Goal: Task Accomplishment & Management: Use online tool/utility

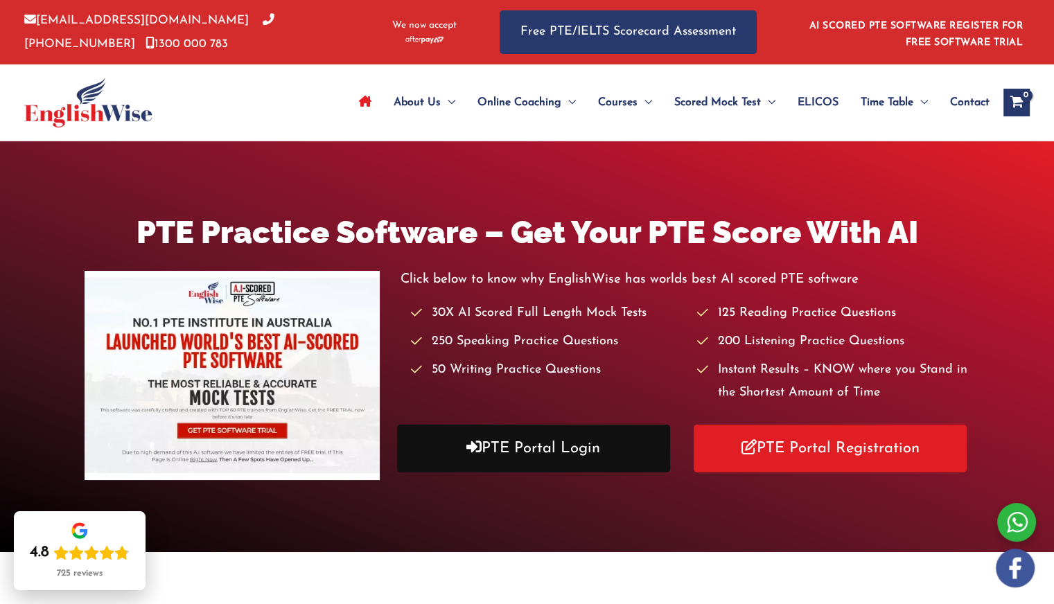
click at [521, 456] on link "PTE Portal Login" at bounding box center [533, 449] width 273 height 48
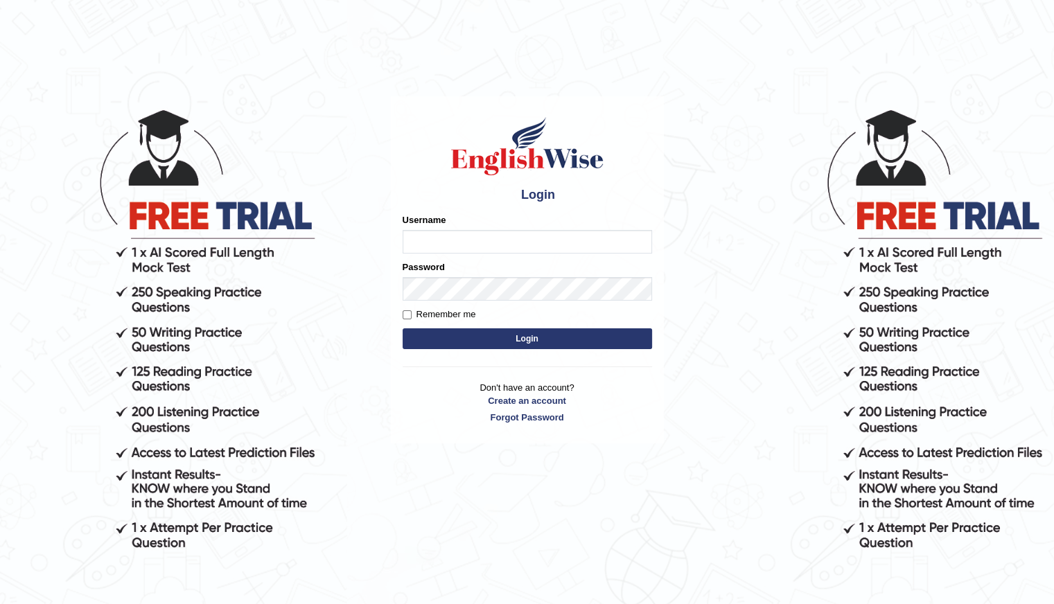
click at [430, 232] on input "Username" at bounding box center [526, 242] width 249 height 24
type input "Shani221"
click at [391, 437] on div "Login Please fix the following errors: Username Shani221 Password Remember me L…" at bounding box center [527, 269] width 273 height 347
click at [535, 343] on button "Login" at bounding box center [526, 338] width 249 height 21
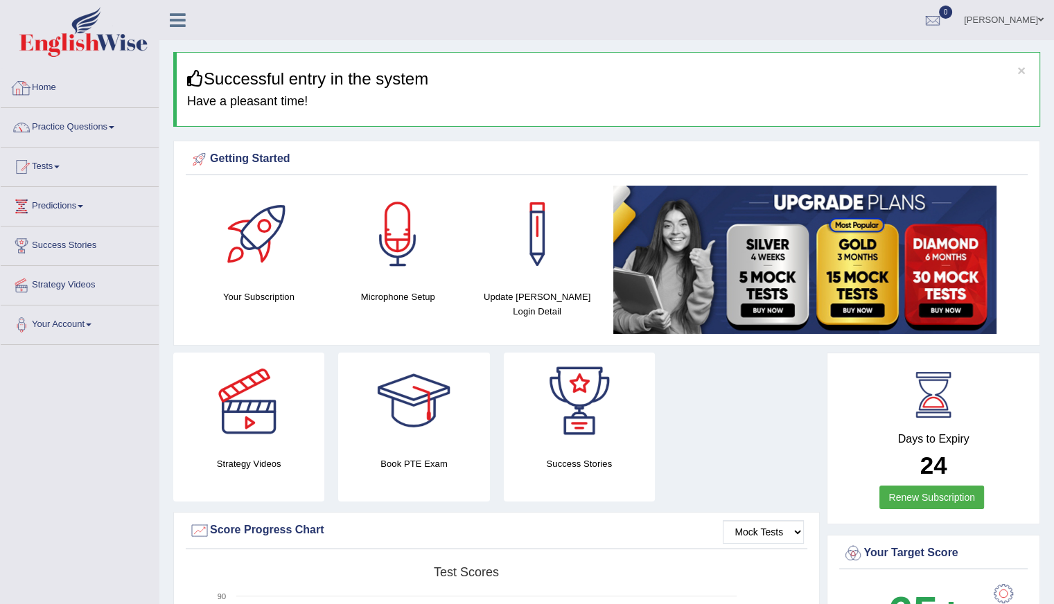
click at [64, 87] on link "Home" at bounding box center [80, 86] width 158 height 35
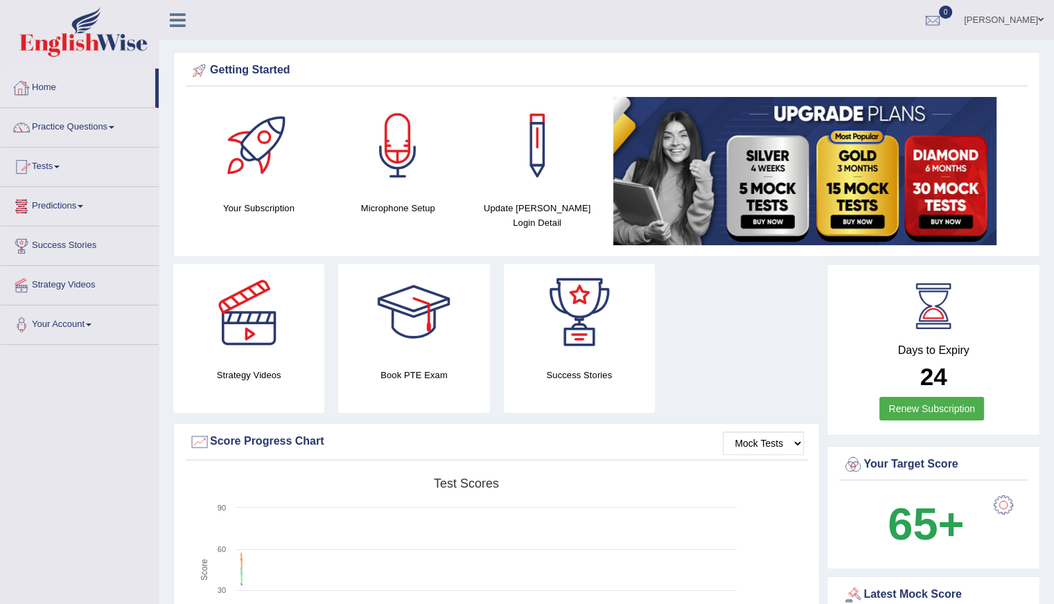
click at [69, 98] on link "Home" at bounding box center [78, 86] width 154 height 35
click at [77, 133] on link "Practice Questions" at bounding box center [80, 125] width 158 height 35
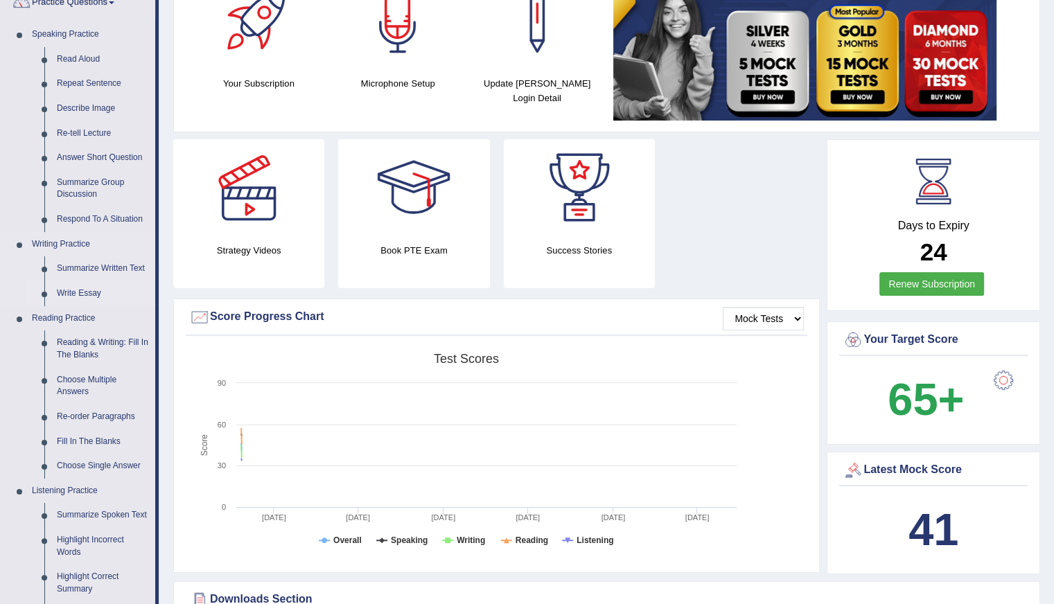
scroll to position [139, 0]
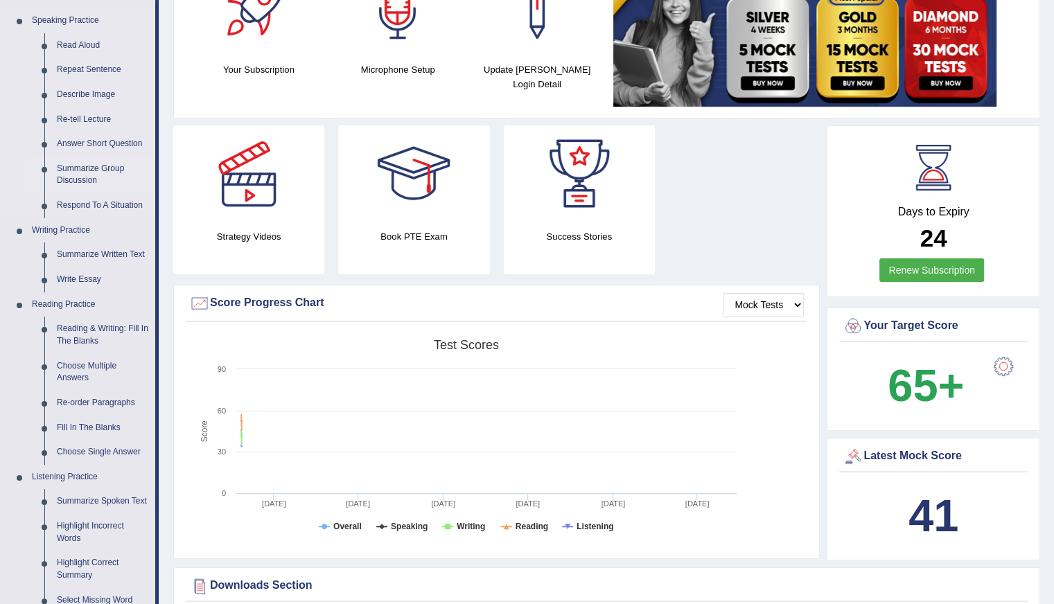
click at [78, 174] on link "Summarize Group Discussion" at bounding box center [103, 175] width 105 height 37
